Goal: Task Accomplishment & Management: Complete application form

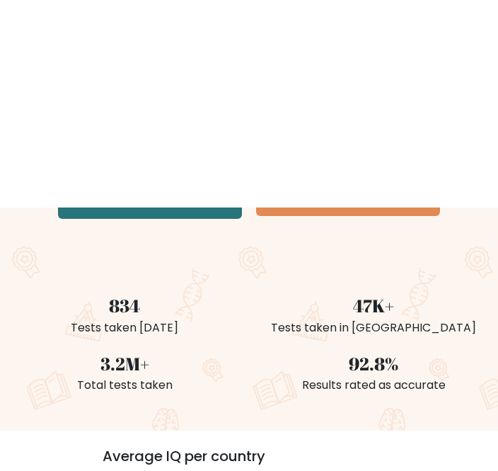
scroll to position [76, 0]
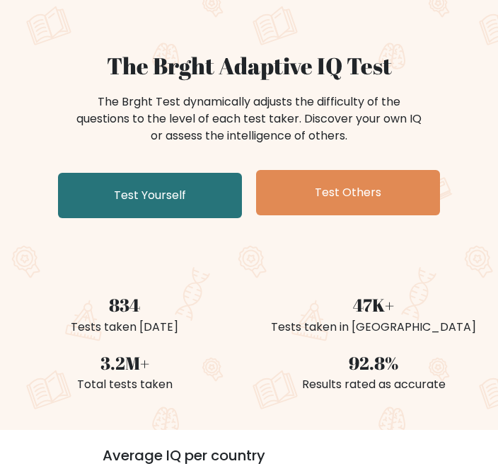
click at [170, 196] on link "Test Yourself" at bounding box center [150, 195] width 184 height 45
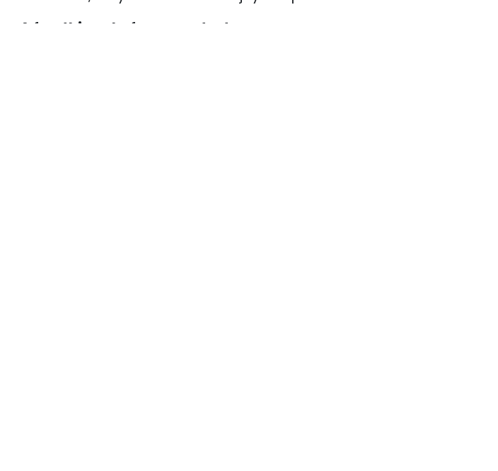
scroll to position [456, 0]
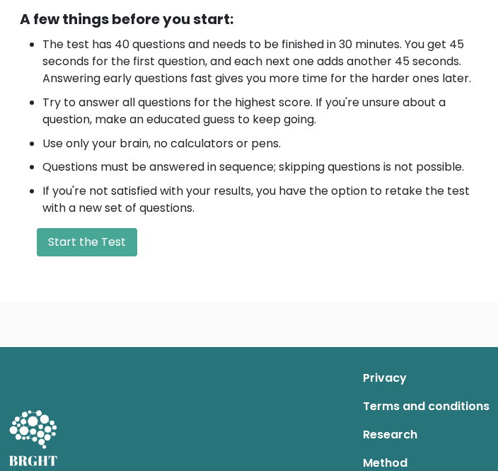
click at [94, 239] on button "Start the Test" at bounding box center [87, 242] width 101 height 28
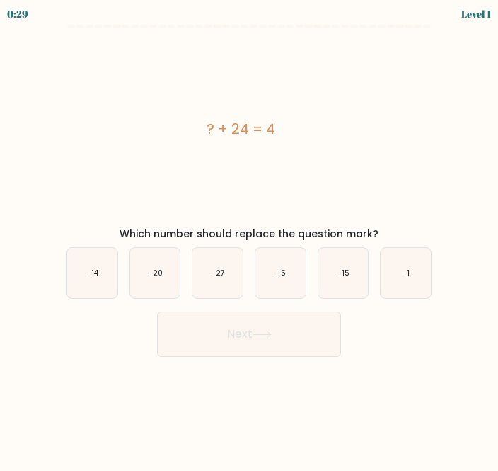
click at [163, 268] on icon "-20" at bounding box center [155, 273] width 50 height 50
click at [249, 239] on input "b. -20" at bounding box center [249, 238] width 1 height 4
radio input "true"
click at [249, 328] on button "Next" at bounding box center [249, 334] width 184 height 45
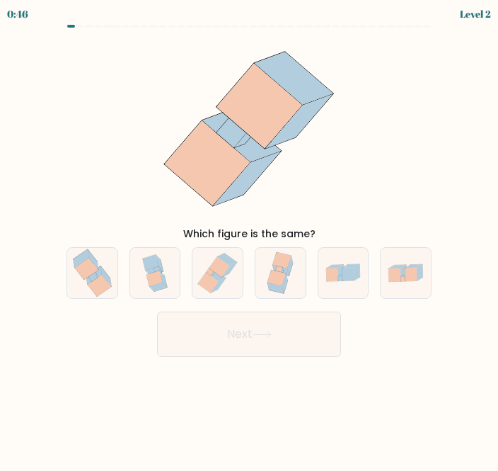
click at [101, 289] on icon at bounding box center [99, 286] width 23 height 22
click at [249, 239] on input "a." at bounding box center [249, 238] width 1 height 4
radio input "true"
click at [231, 346] on button "Next" at bounding box center [249, 334] width 184 height 45
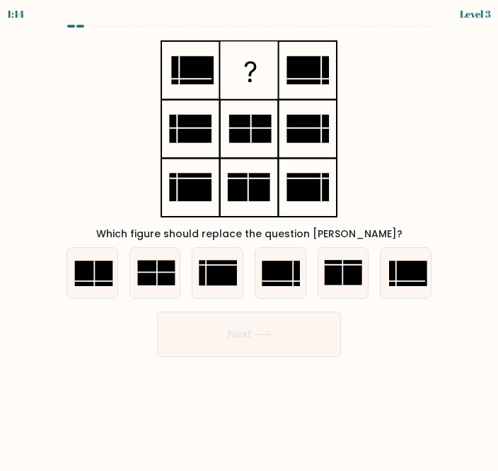
click at [348, 280] on rect at bounding box center [343, 273] width 38 height 25
click at [250, 239] on input "e." at bounding box center [249, 238] width 1 height 4
radio input "true"
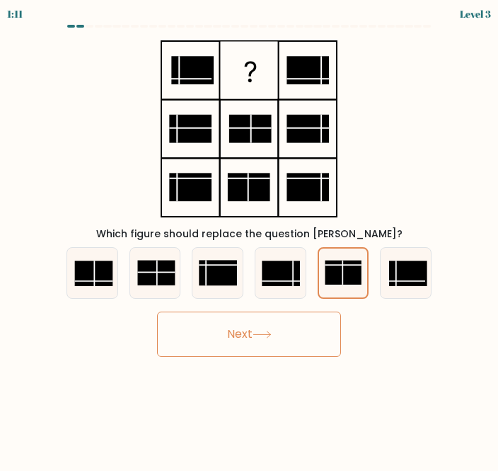
click at [246, 328] on button "Next" at bounding box center [249, 334] width 184 height 45
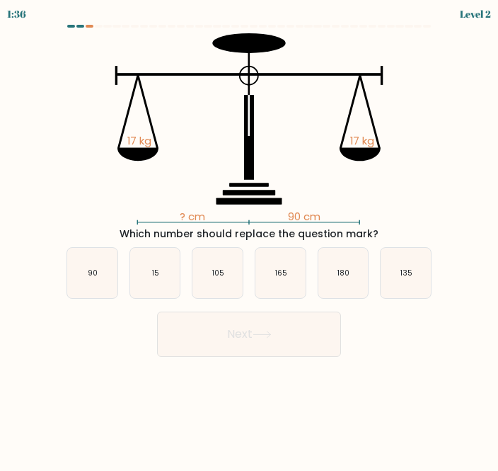
click at [89, 274] on text "90" at bounding box center [93, 273] width 10 height 11
click at [249, 239] on input "a. 90" at bounding box center [249, 238] width 1 height 4
radio input "true"
click at [247, 338] on button "Next" at bounding box center [249, 334] width 184 height 45
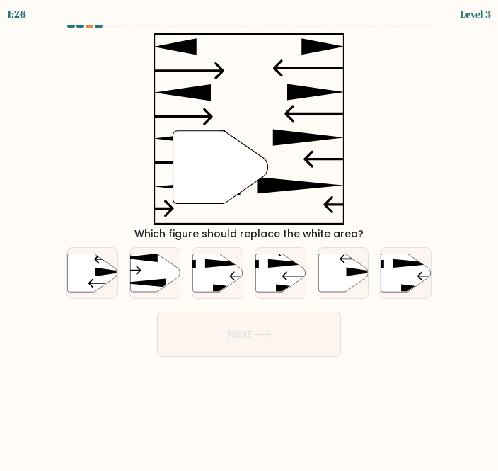
click at [155, 269] on icon at bounding box center [155, 272] width 50 height 38
click at [249, 239] on input "b." at bounding box center [249, 238] width 1 height 4
radio input "true"
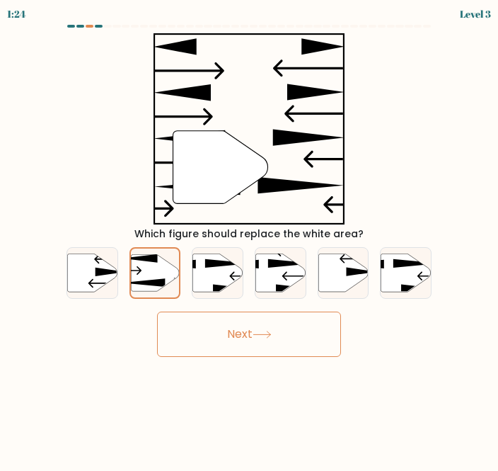
click at [255, 339] on button "Next" at bounding box center [249, 334] width 184 height 45
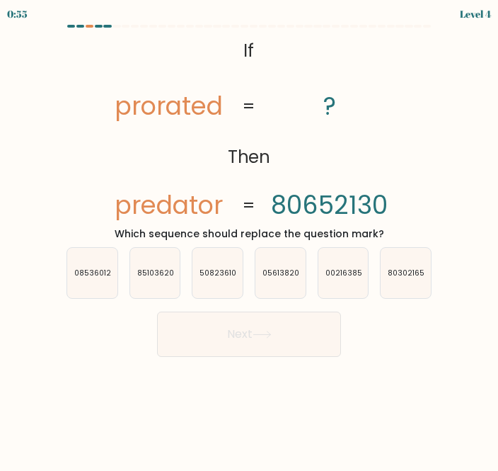
click at [411, 270] on text "80302165" at bounding box center [406, 273] width 37 height 11
click at [250, 239] on input "f. 80302165" at bounding box center [249, 238] width 1 height 4
radio input "true"
click at [236, 342] on button "Next" at bounding box center [249, 334] width 184 height 45
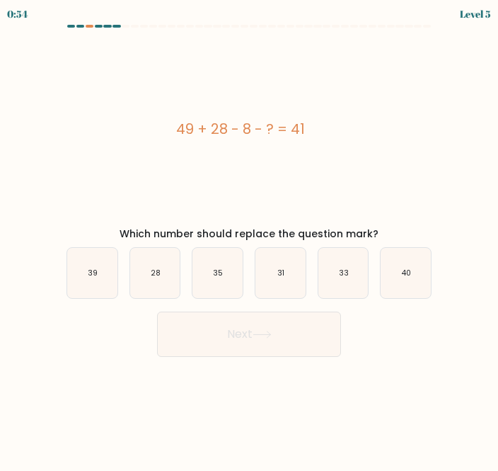
click at [154, 281] on icon "28" at bounding box center [155, 273] width 50 height 50
click at [249, 239] on input "b. 28" at bounding box center [249, 238] width 1 height 4
radio input "true"
click at [269, 335] on icon at bounding box center [262, 335] width 19 height 8
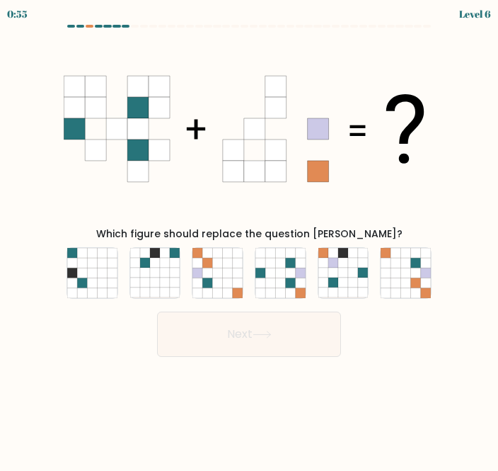
click at [287, 290] on icon at bounding box center [290, 293] width 10 height 10
click at [250, 239] on input "d." at bounding box center [249, 238] width 1 height 4
radio input "true"
click at [272, 333] on icon at bounding box center [262, 335] width 19 height 8
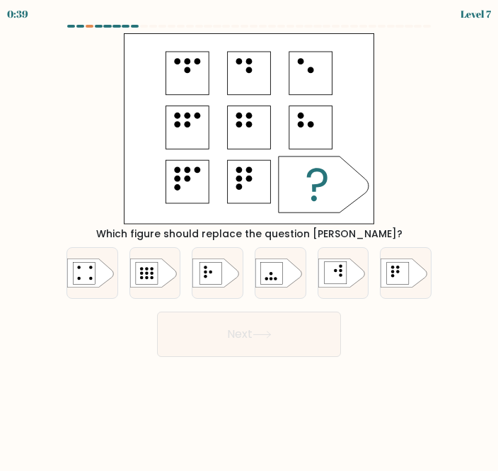
click at [283, 125] on rect at bounding box center [249, 128] width 251 height 190
click at [103, 276] on icon at bounding box center [90, 272] width 47 height 29
click at [249, 239] on input "a." at bounding box center [249, 238] width 1 height 4
radio input "true"
click at [213, 280] on rect at bounding box center [211, 273] width 23 height 23
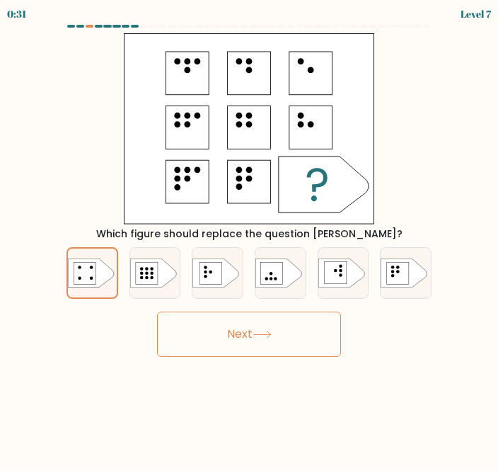
click at [249, 239] on input "c." at bounding box center [249, 238] width 1 height 4
radio input "true"
click at [234, 350] on button "Next" at bounding box center [249, 334] width 184 height 45
click at [241, 321] on button "Next" at bounding box center [249, 334] width 184 height 45
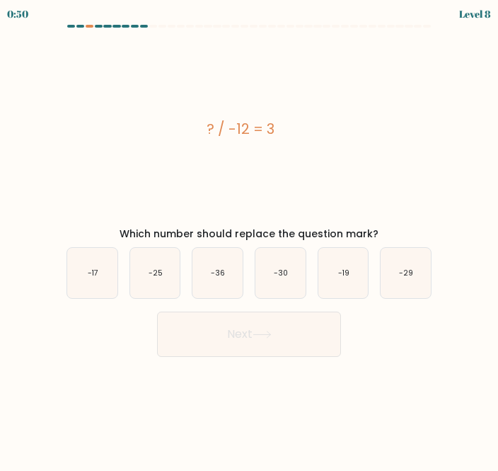
click at [222, 270] on text "-36" at bounding box center [218, 273] width 14 height 11
click at [249, 239] on input "c. -36" at bounding box center [249, 238] width 1 height 4
radio input "true"
click at [280, 337] on button "Next" at bounding box center [249, 334] width 184 height 45
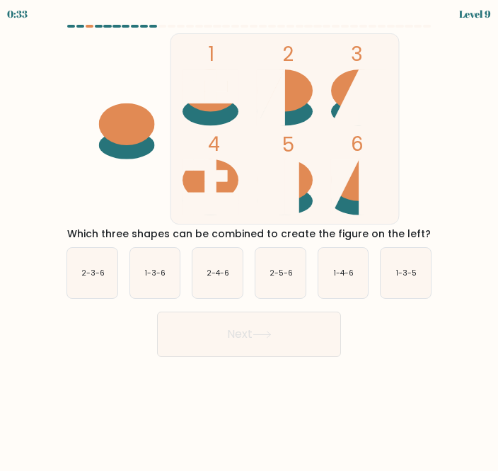
click at [102, 280] on icon "2-3-6" at bounding box center [92, 273] width 50 height 50
click at [249, 239] on input "a. 2-3-6" at bounding box center [249, 238] width 1 height 4
radio input "true"
click at [246, 333] on button "Next" at bounding box center [249, 334] width 184 height 45
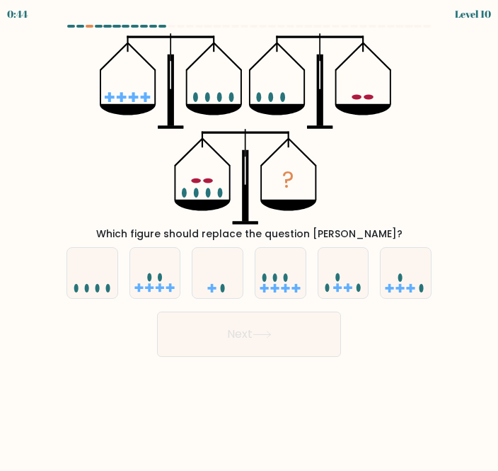
click at [276, 282] on icon at bounding box center [281, 273] width 50 height 42
click at [250, 239] on input "d." at bounding box center [249, 238] width 1 height 4
radio input "true"
click at [260, 337] on icon at bounding box center [262, 335] width 19 height 8
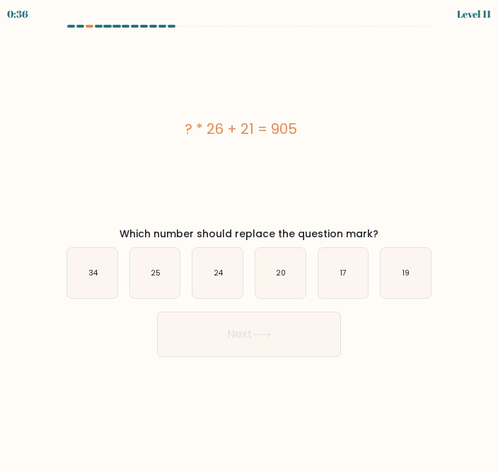
click at [234, 270] on icon "24" at bounding box center [218, 273] width 50 height 50
click at [249, 239] on input "c. 24" at bounding box center [249, 238] width 1 height 4
radio input "true"
click at [258, 331] on icon at bounding box center [262, 335] width 19 height 8
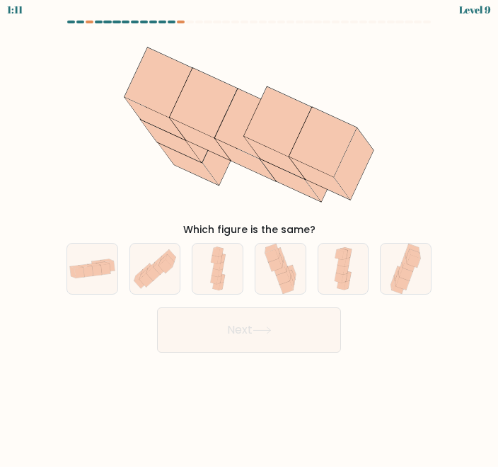
scroll to position [35, 0]
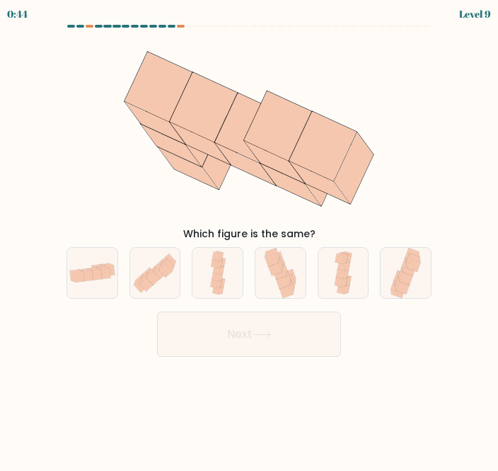
click at [346, 262] on icon at bounding box center [348, 266] width 6 height 9
click at [250, 236] on input "e." at bounding box center [249, 238] width 1 height 4
radio input "true"
click at [270, 331] on icon at bounding box center [262, 335] width 19 height 8
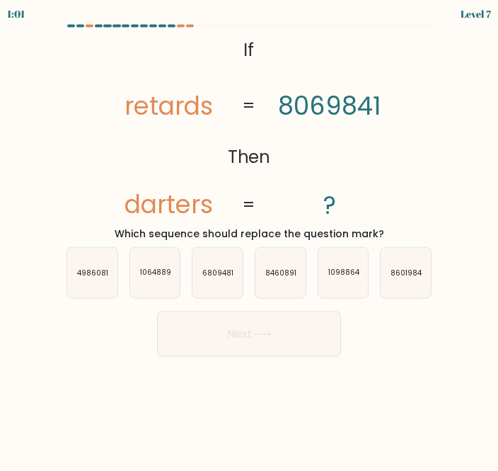
scroll to position [0, 0]
